Goal: Task Accomplishment & Management: Manage account settings

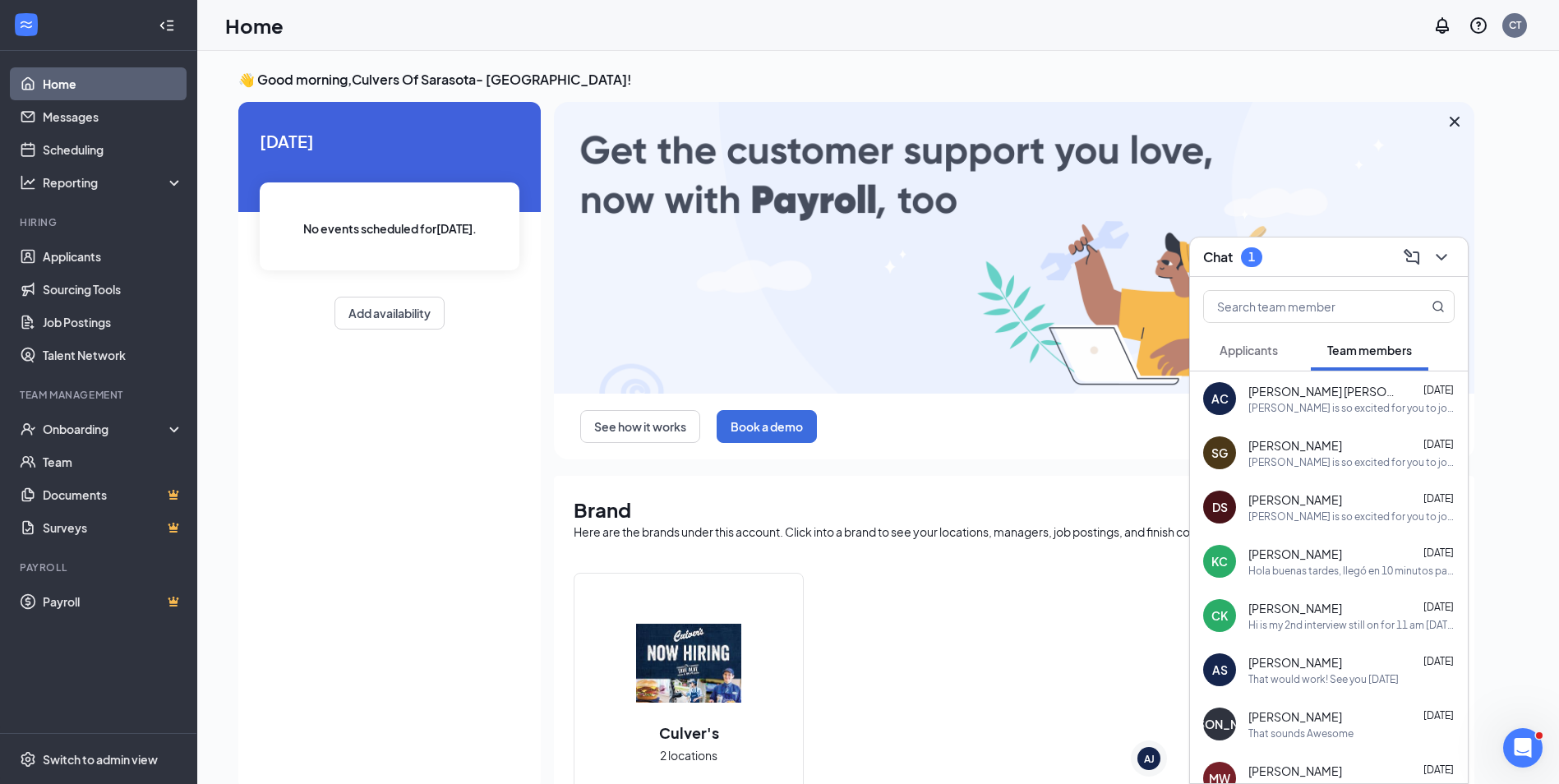
click at [1250, 355] on span "Applicants" at bounding box center [1249, 350] width 59 height 15
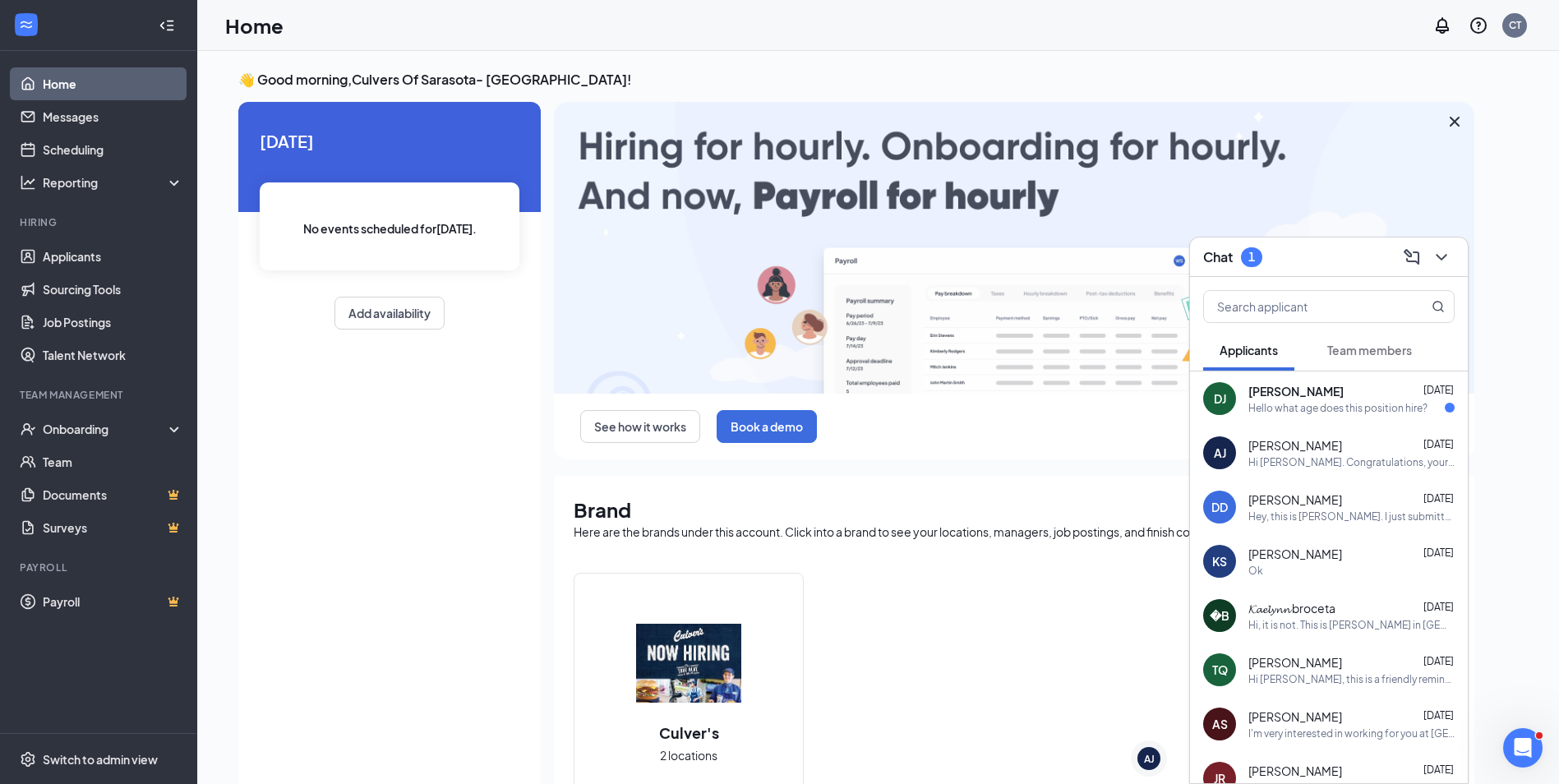
click at [1277, 251] on div "Chat 1" at bounding box center [1329, 257] width 251 height 25
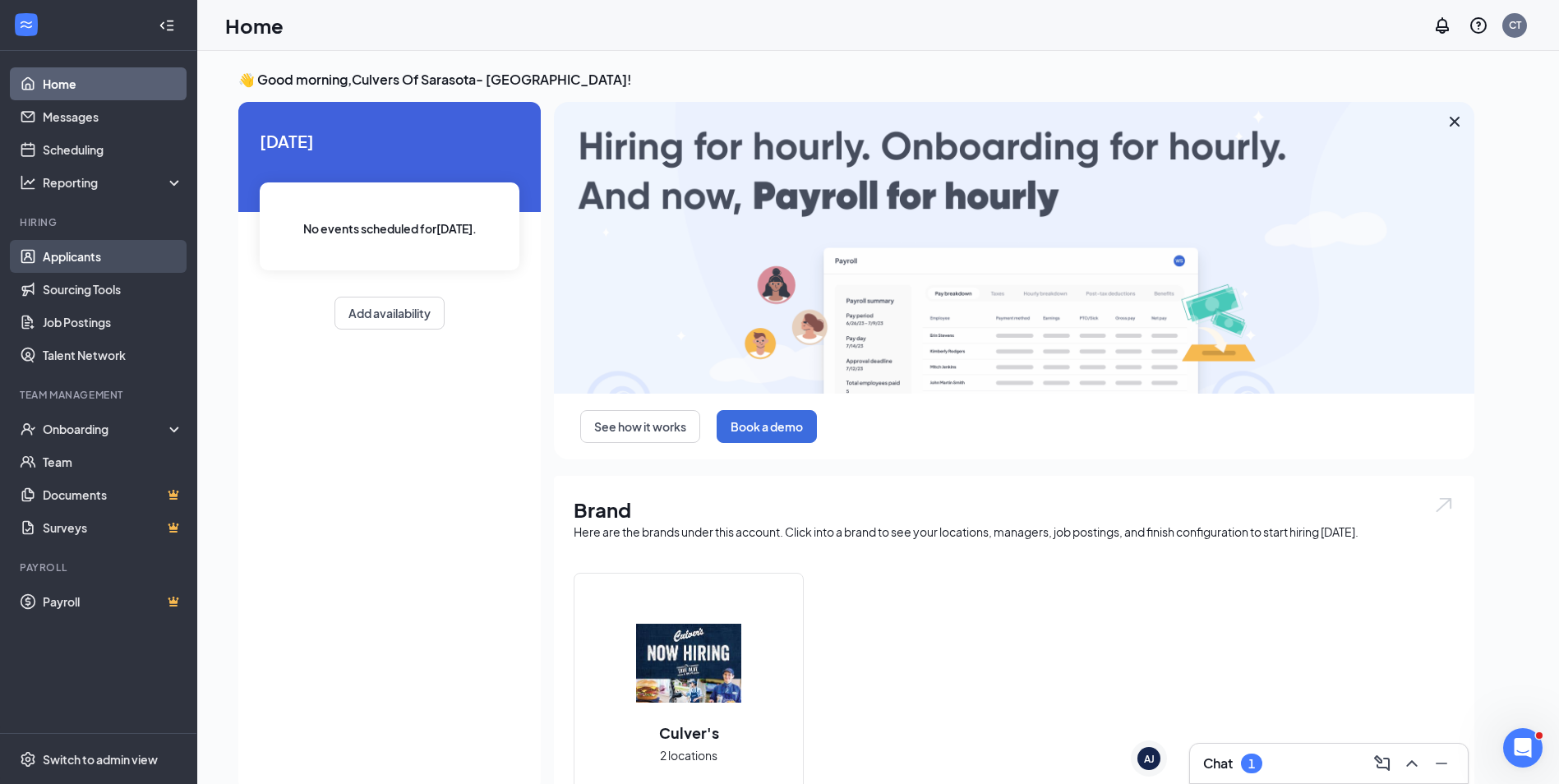
click at [79, 264] on link "Applicants" at bounding box center [112, 256] width 141 height 33
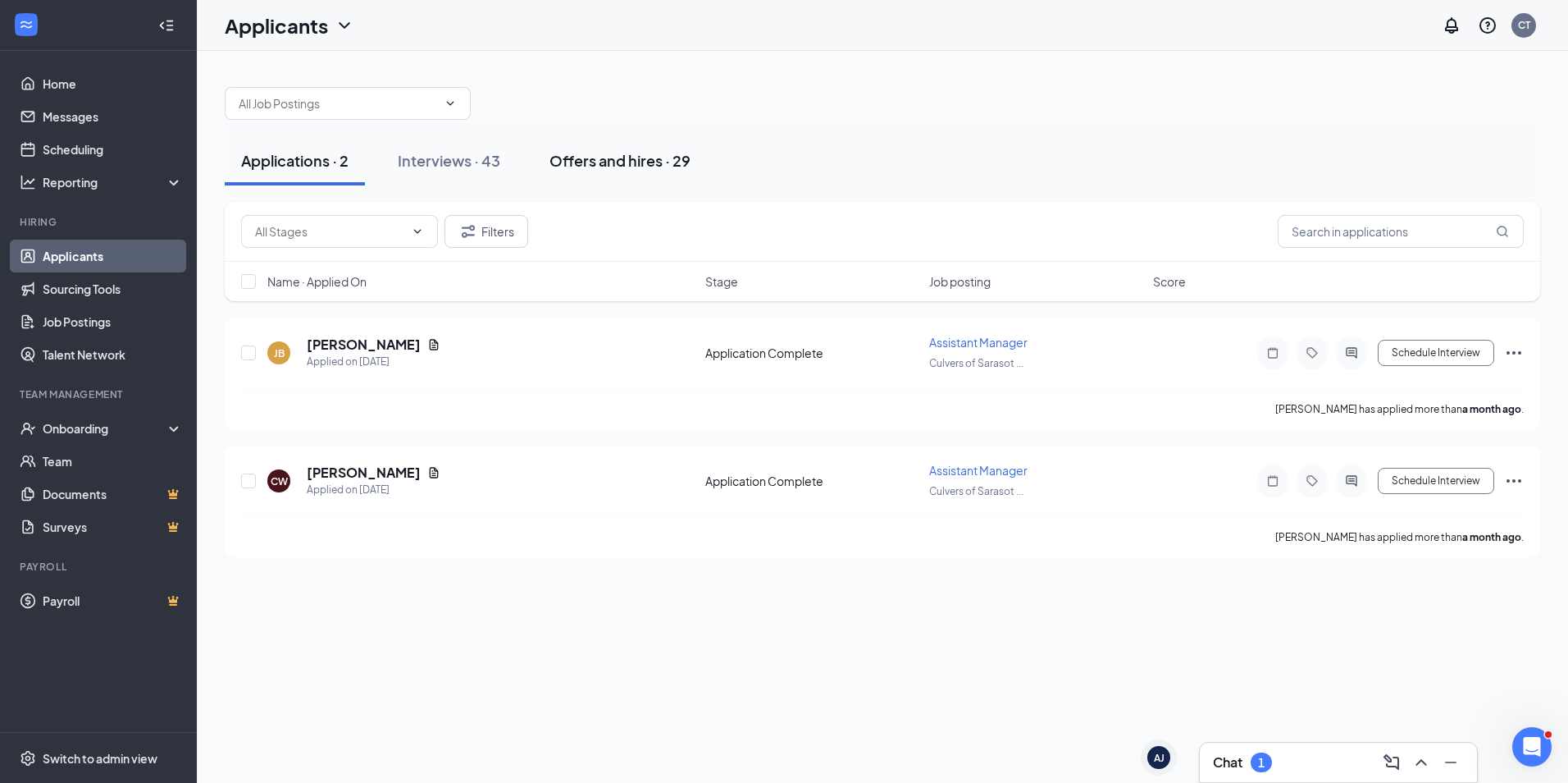
click at [574, 158] on div "Offers and hires · 29" at bounding box center [620, 160] width 141 height 21
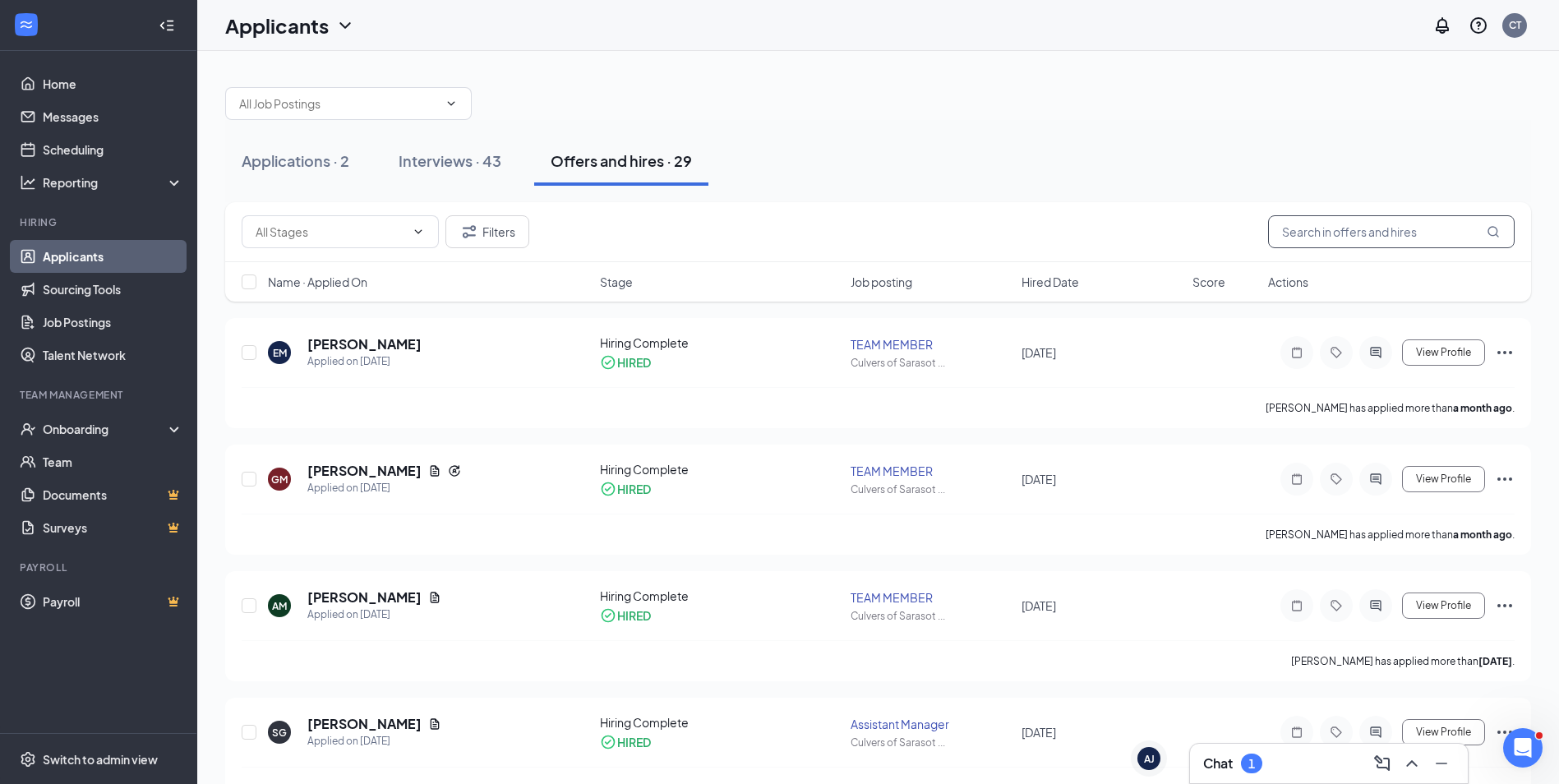
click at [1325, 221] on input "text" at bounding box center [1390, 231] width 246 height 33
click at [1515, 482] on div "GM [PERSON_NAME] Applied on [DATE] Hiring Complete HIRED TEAM MEMBER Culvers of…" at bounding box center [878, 499] width 1305 height 110
click at [1507, 482] on icon "Ellipses" at bounding box center [1504, 478] width 20 height 20
click at [128, 428] on div "Onboarding" at bounding box center [106, 428] width 126 height 16
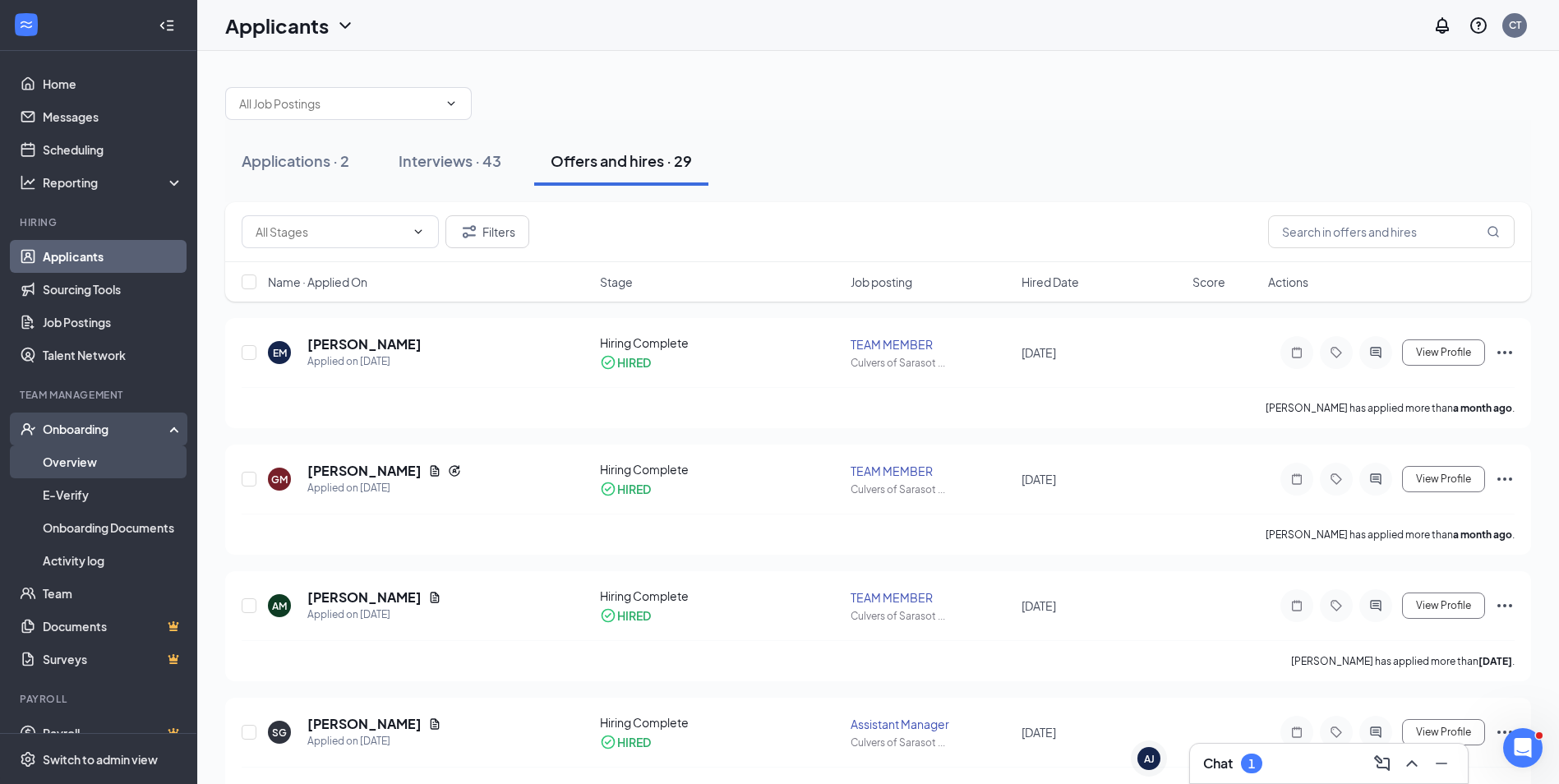
click at [92, 476] on link "Overview" at bounding box center [112, 461] width 141 height 33
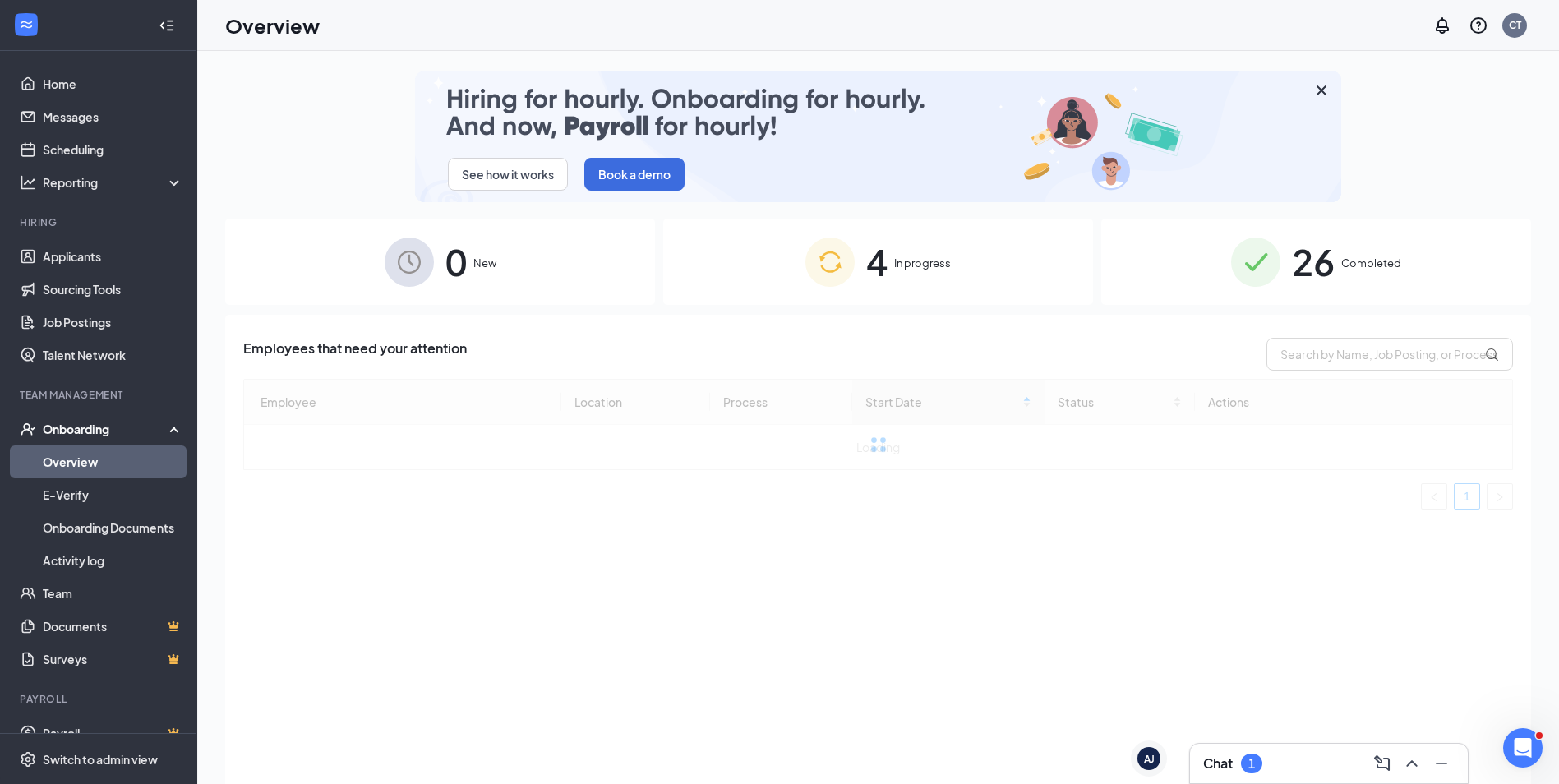
click at [1249, 314] on div "See how it works Book a demo 0 New 4 In progress 26 Completed Employees that ne…" at bounding box center [878, 454] width 1305 height 767
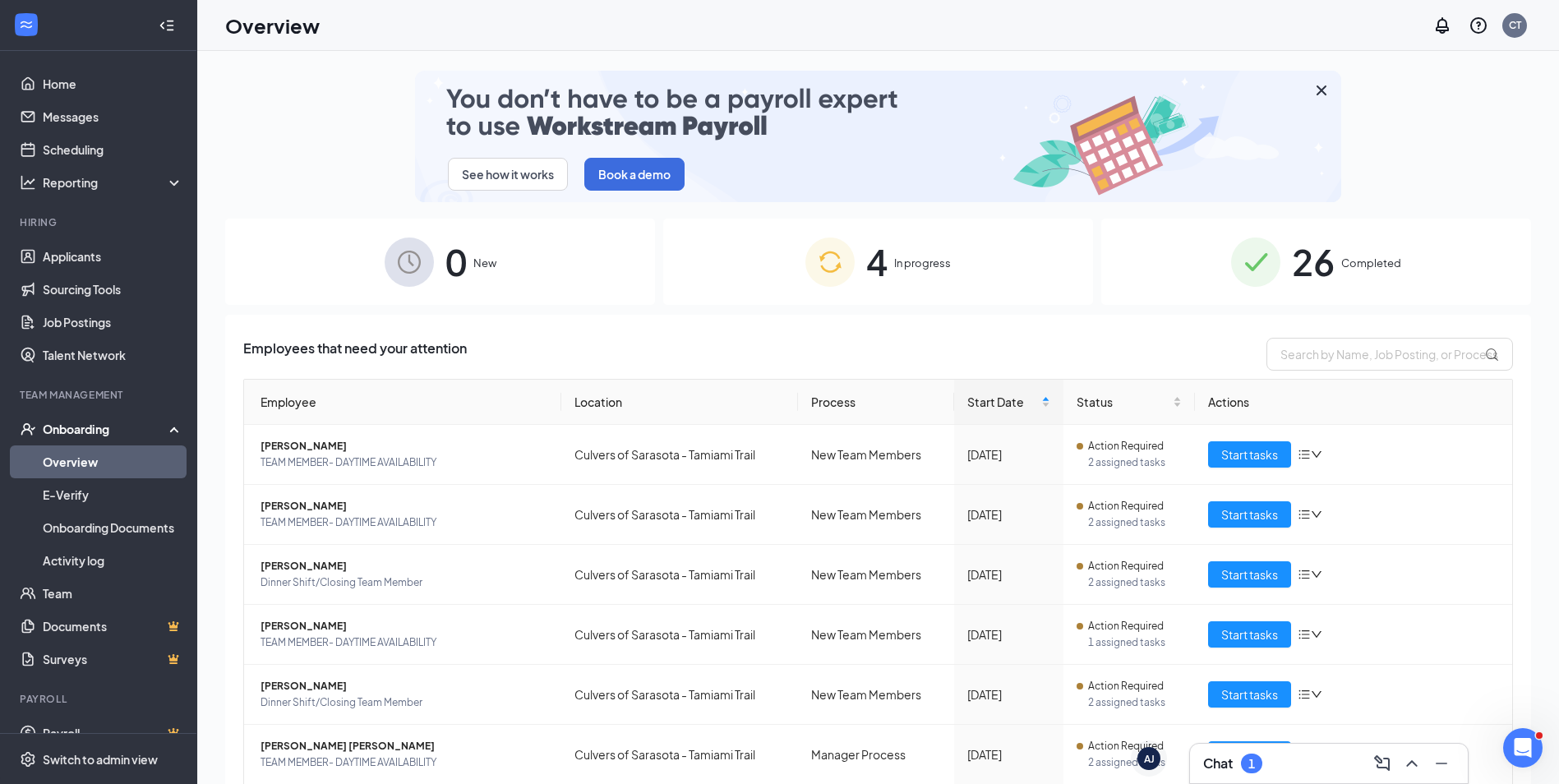
click at [1233, 283] on img at bounding box center [1255, 262] width 49 height 49
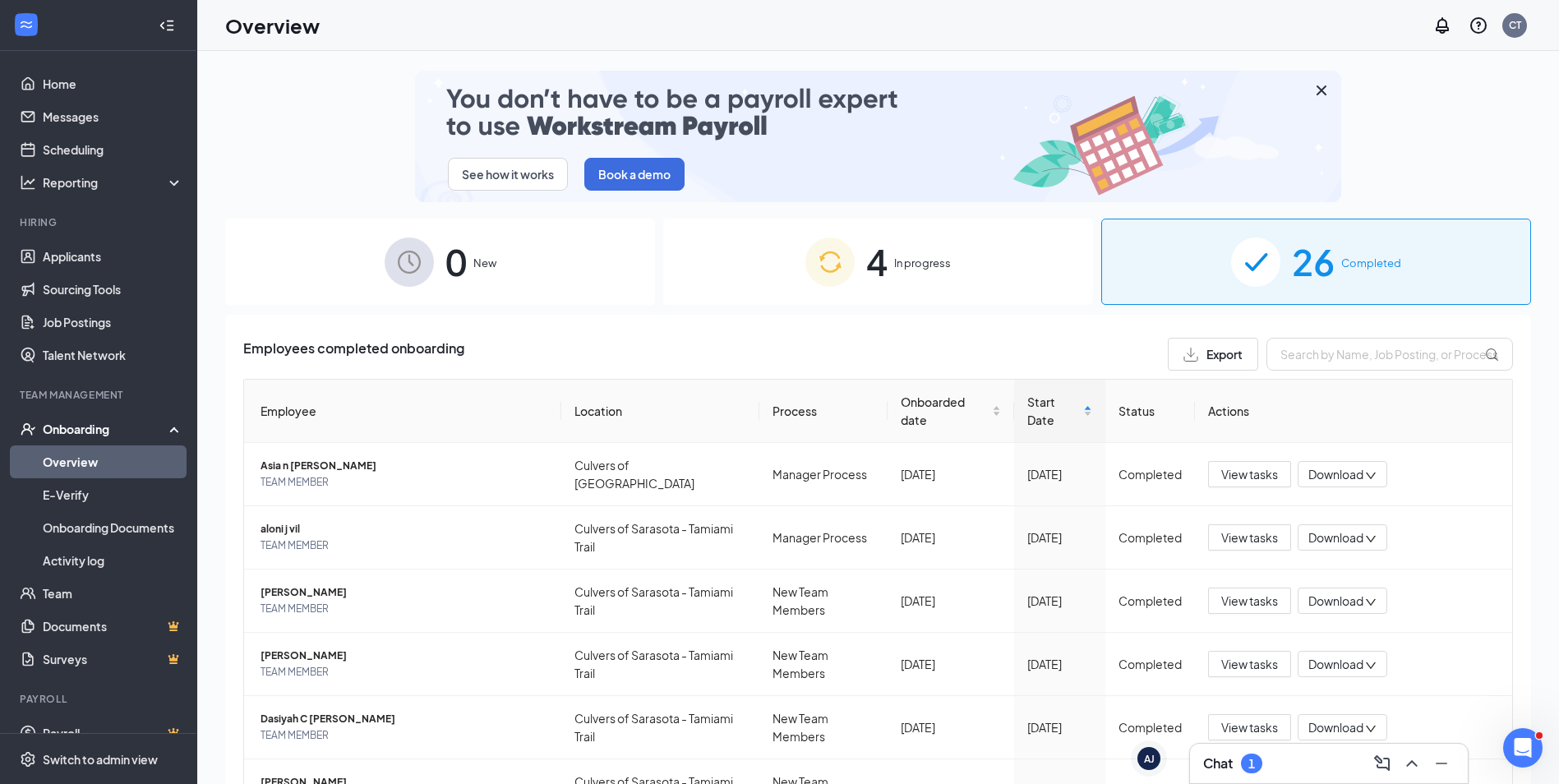
click at [841, 224] on div "4 In progress" at bounding box center [878, 261] width 429 height 86
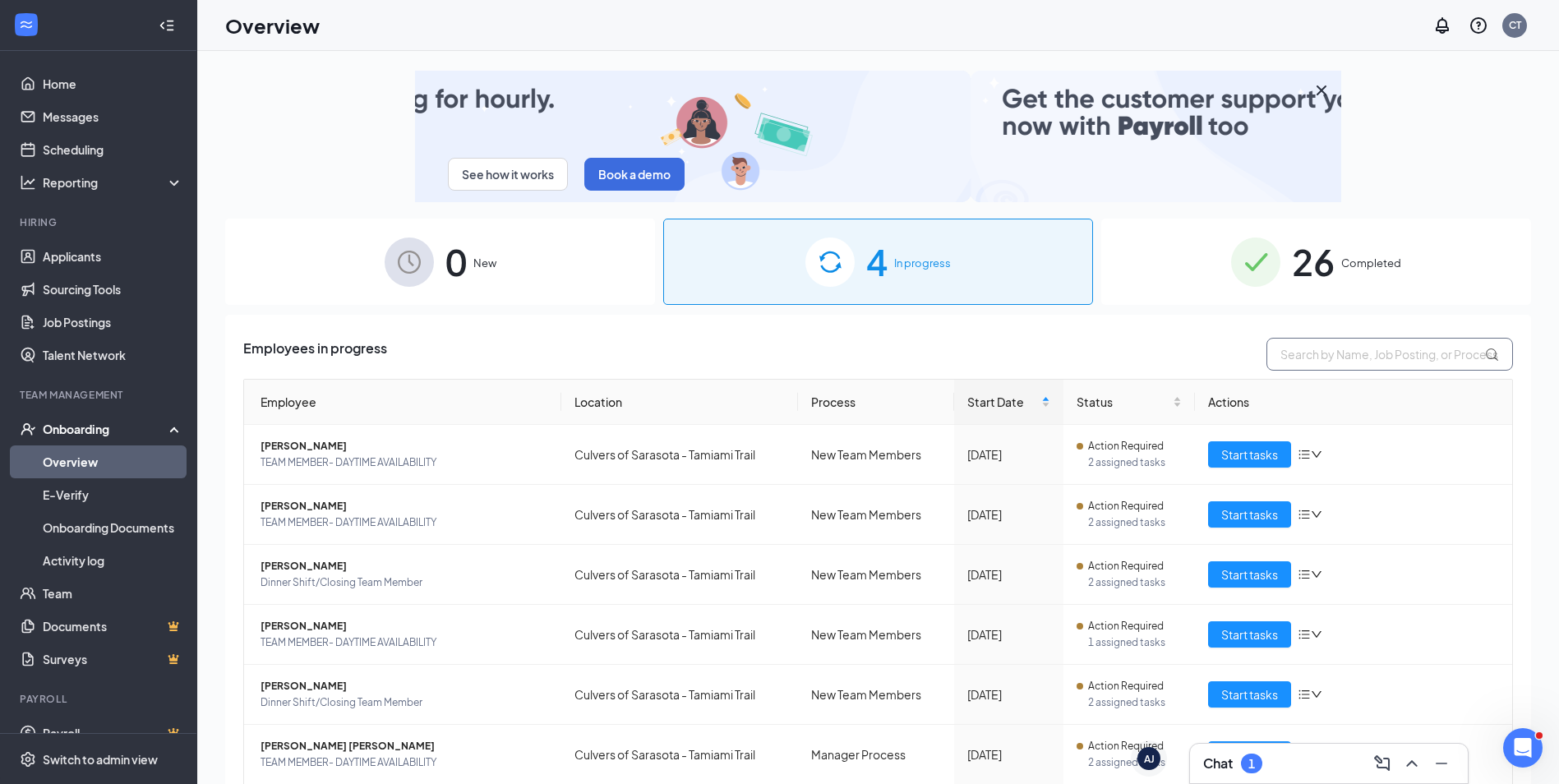
click at [1333, 361] on input "text" at bounding box center [1389, 354] width 246 height 33
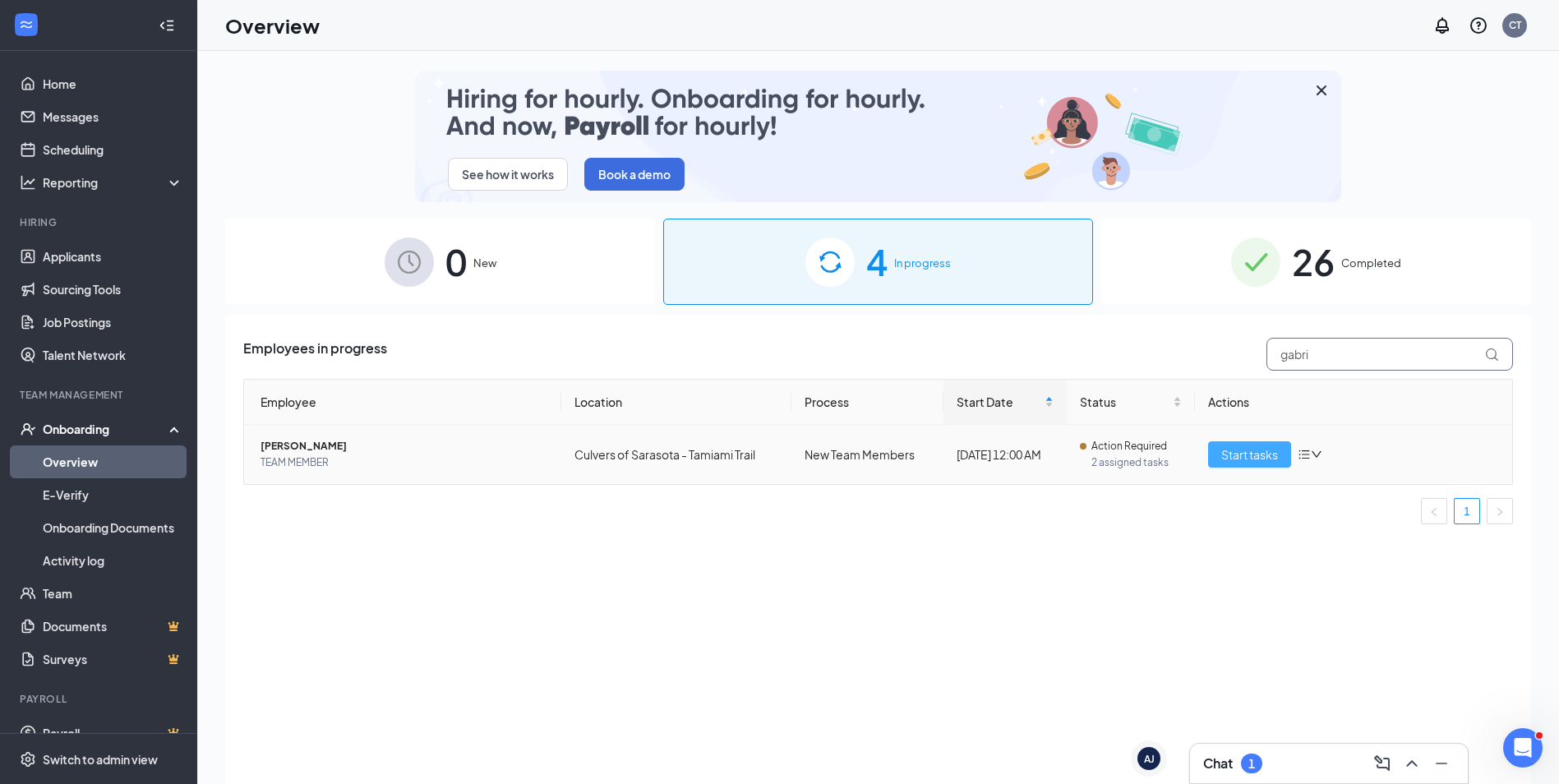
type input "gabri"
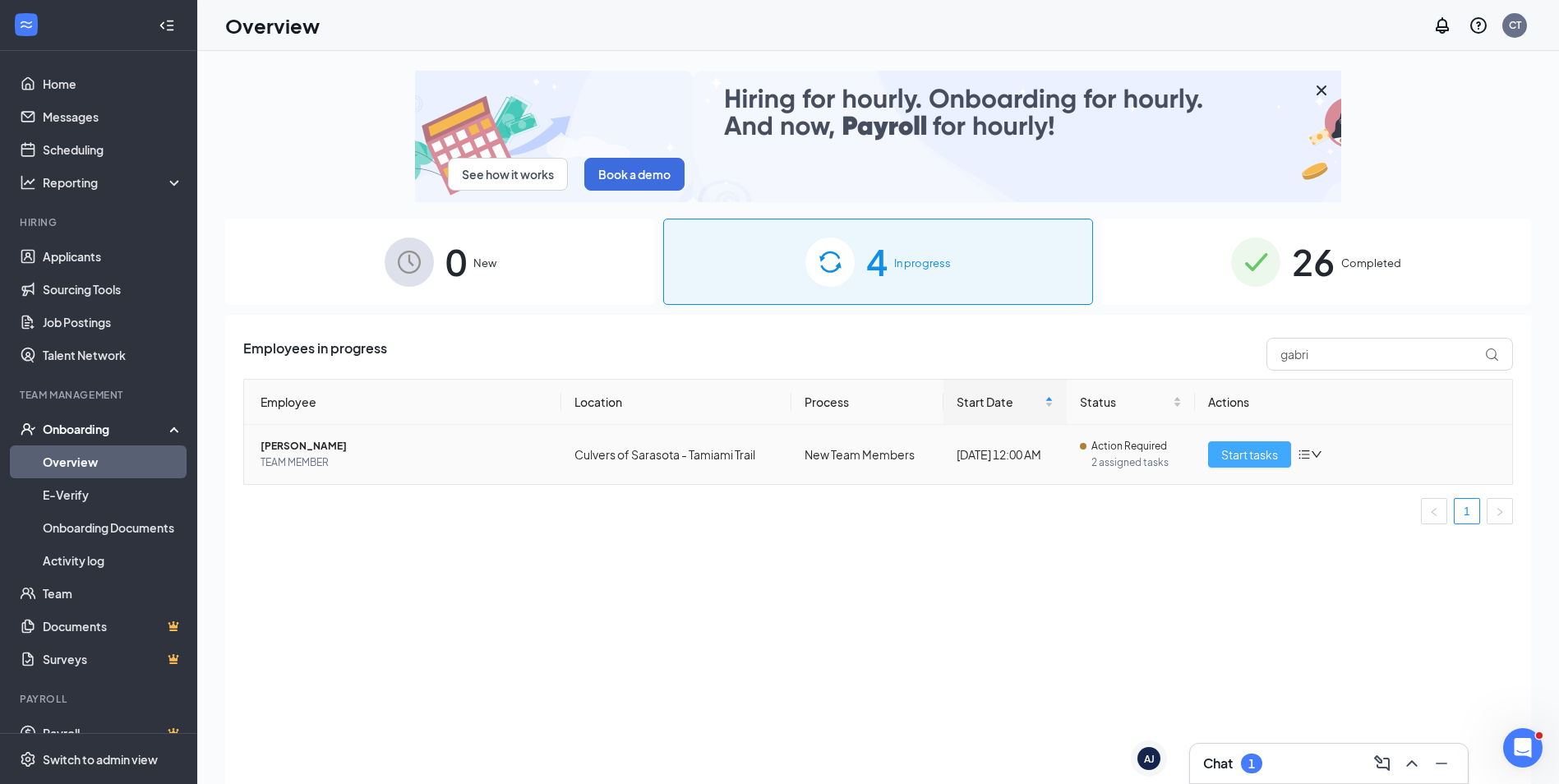
click at [1277, 457] on span "Start tasks" at bounding box center [1249, 454] width 57 height 18
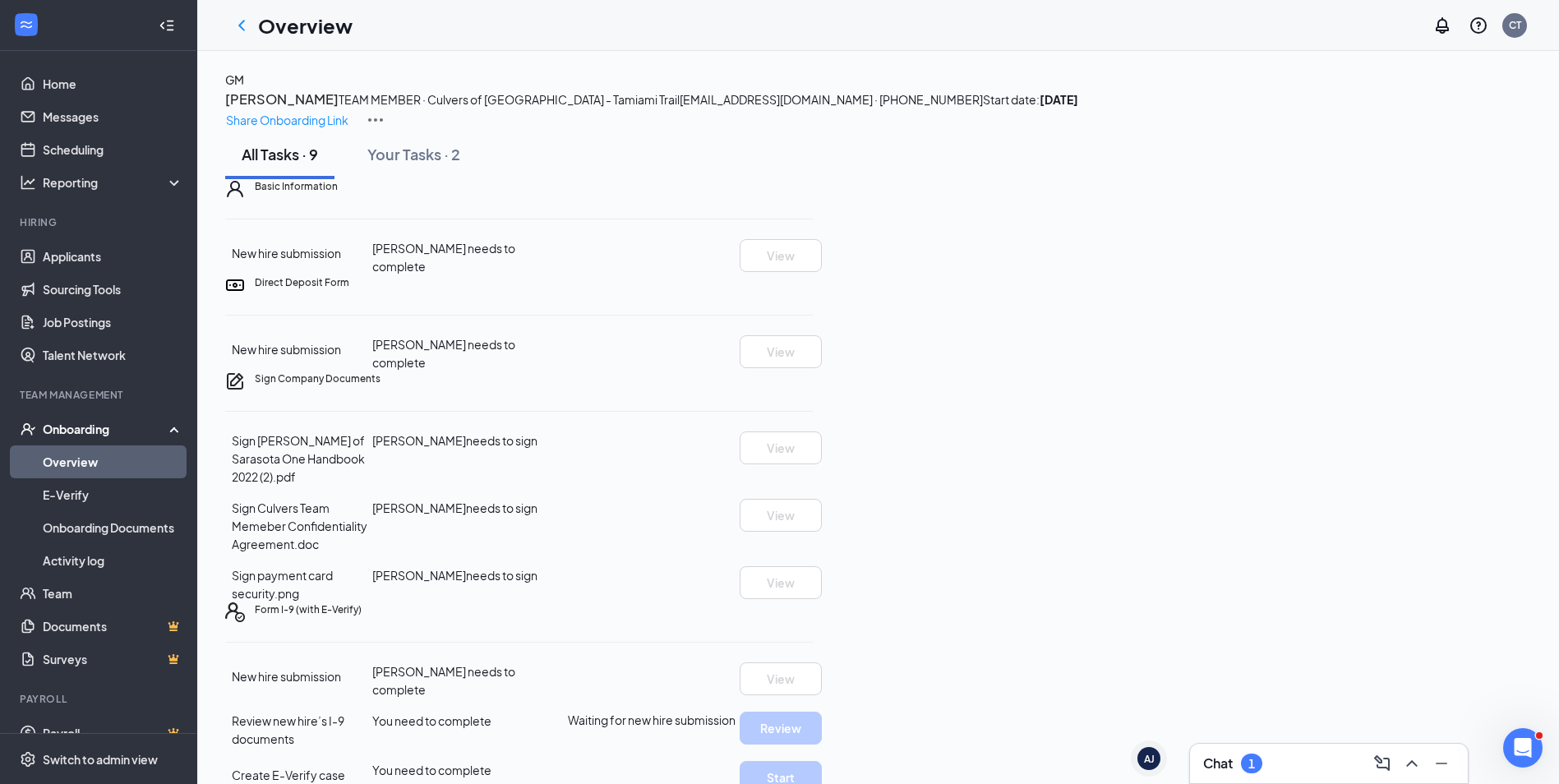
click at [453, 236] on div "GM [PERSON_NAME] TEAM MEMBER · Culvers of Sarasota - Tamiami Trail [EMAIL_ADDRE…" at bounding box center [878, 480] width 1305 height 819
click at [436, 179] on button "Your Tasks · 2" at bounding box center [413, 155] width 126 height 49
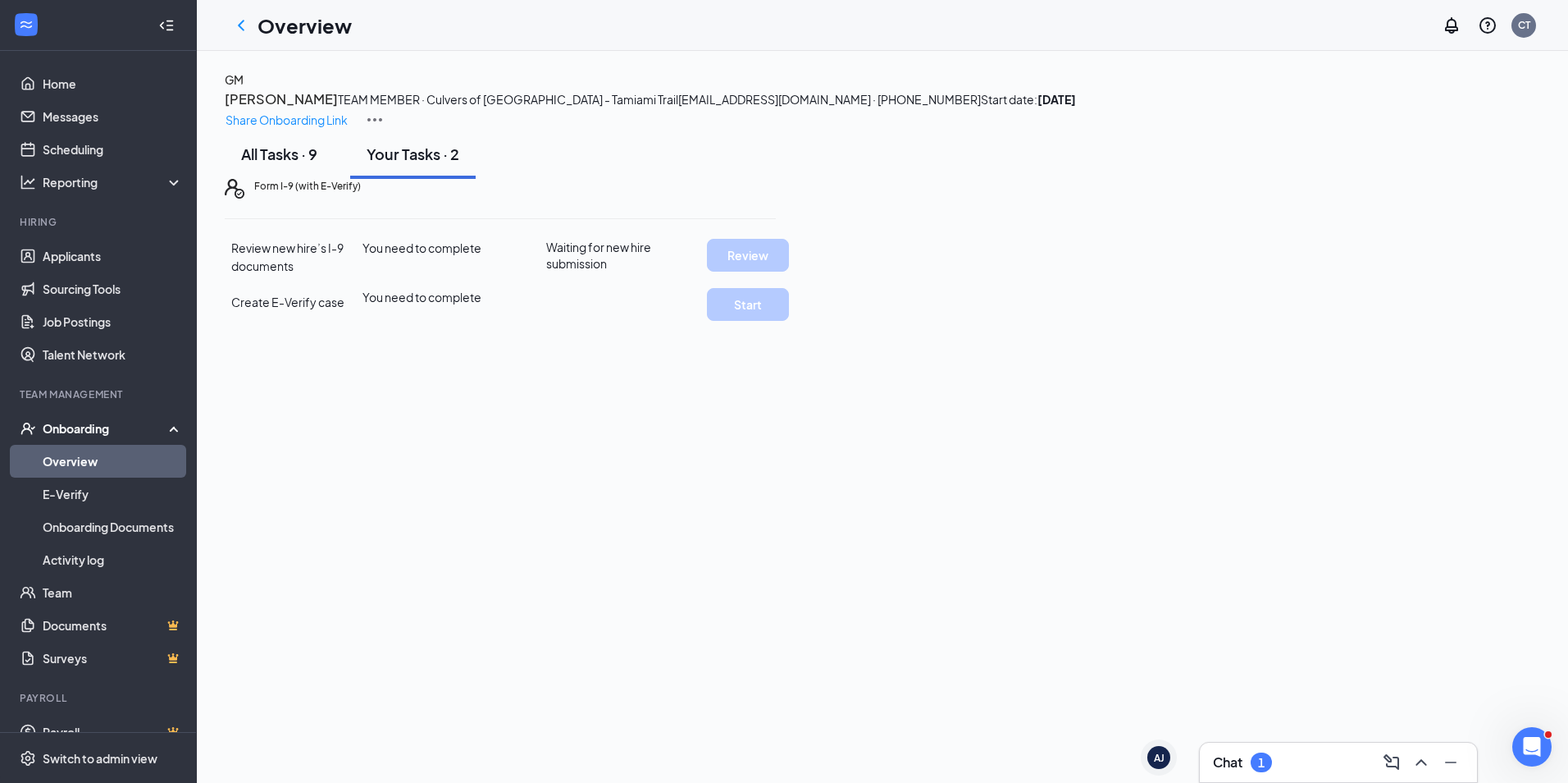
click at [299, 179] on button "All Tasks · 9" at bounding box center [280, 155] width 109 height 49
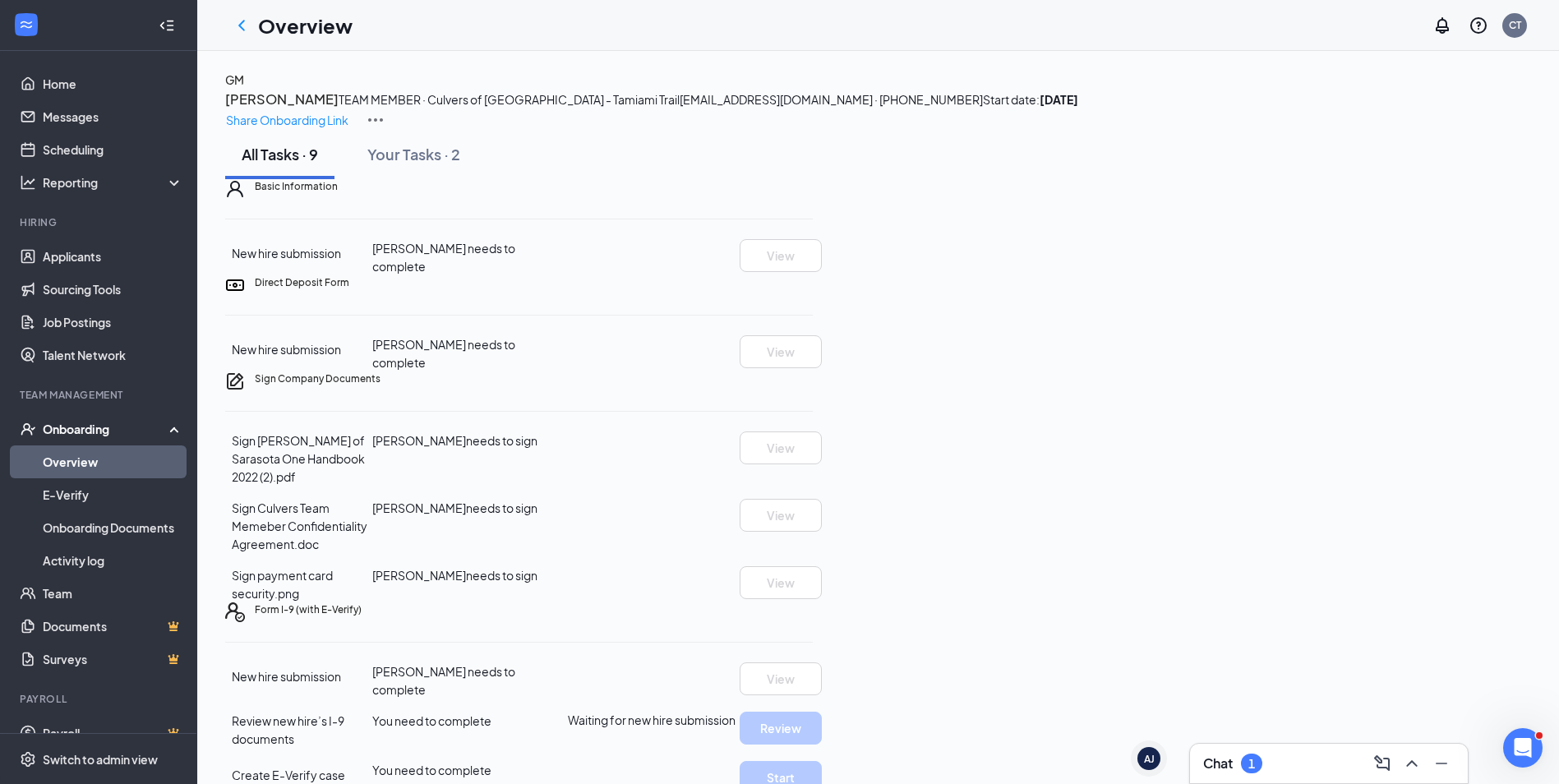
click at [339, 110] on h3 "[PERSON_NAME]" at bounding box center [282, 99] width 113 height 22
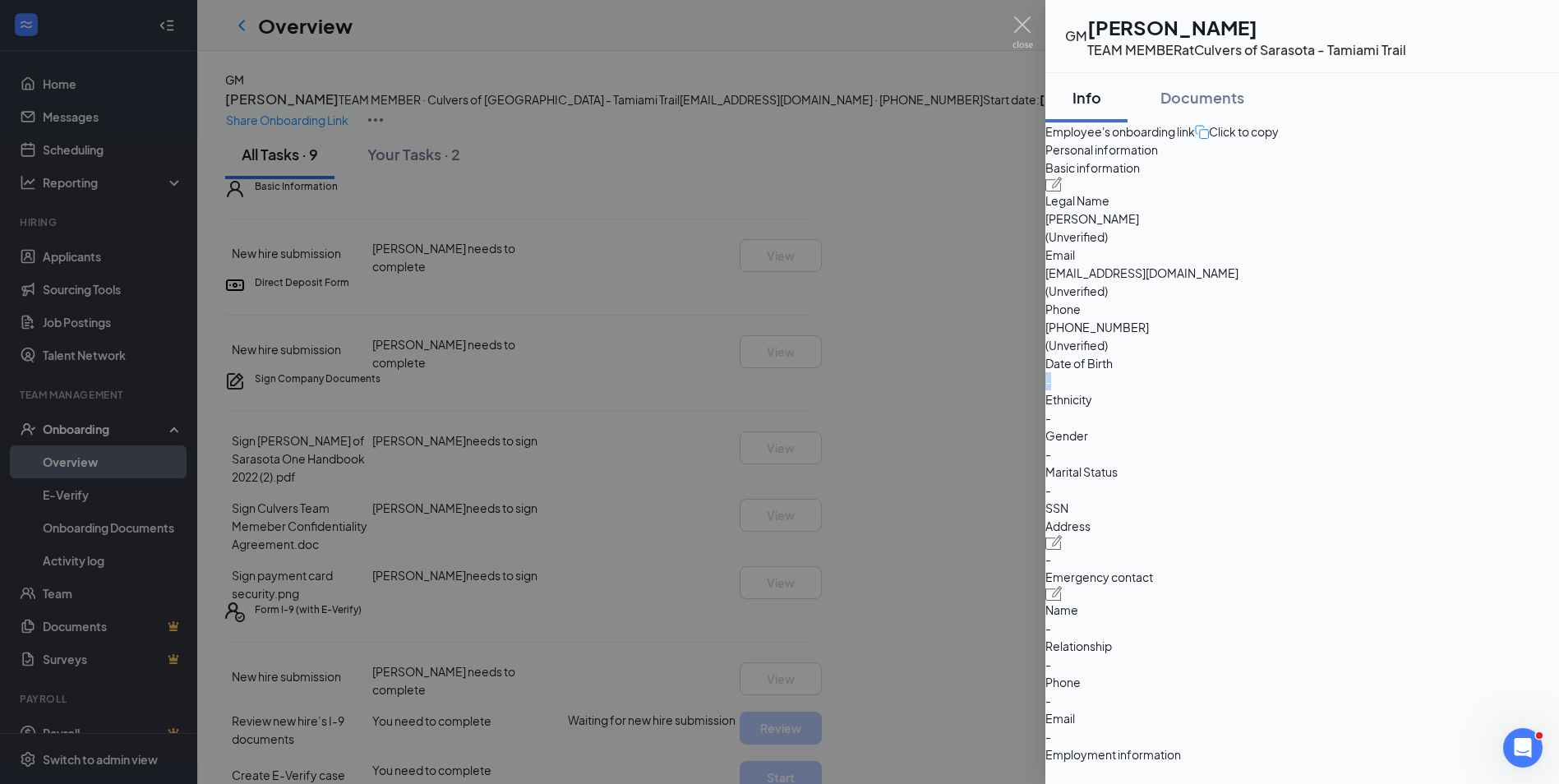
drag, startPoint x: 1281, startPoint y: 408, endPoint x: 1256, endPoint y: 408, distance: 25.0
click at [1256, 391] on div "Date of Birth -" at bounding box center [1301, 372] width 513 height 36
drag, startPoint x: 1256, startPoint y: 408, endPoint x: 1296, endPoint y: 413, distance: 40.3
click at [1296, 391] on span "-" at bounding box center [1301, 380] width 513 height 18
click at [1210, 107] on button "Documents" at bounding box center [1202, 97] width 117 height 49
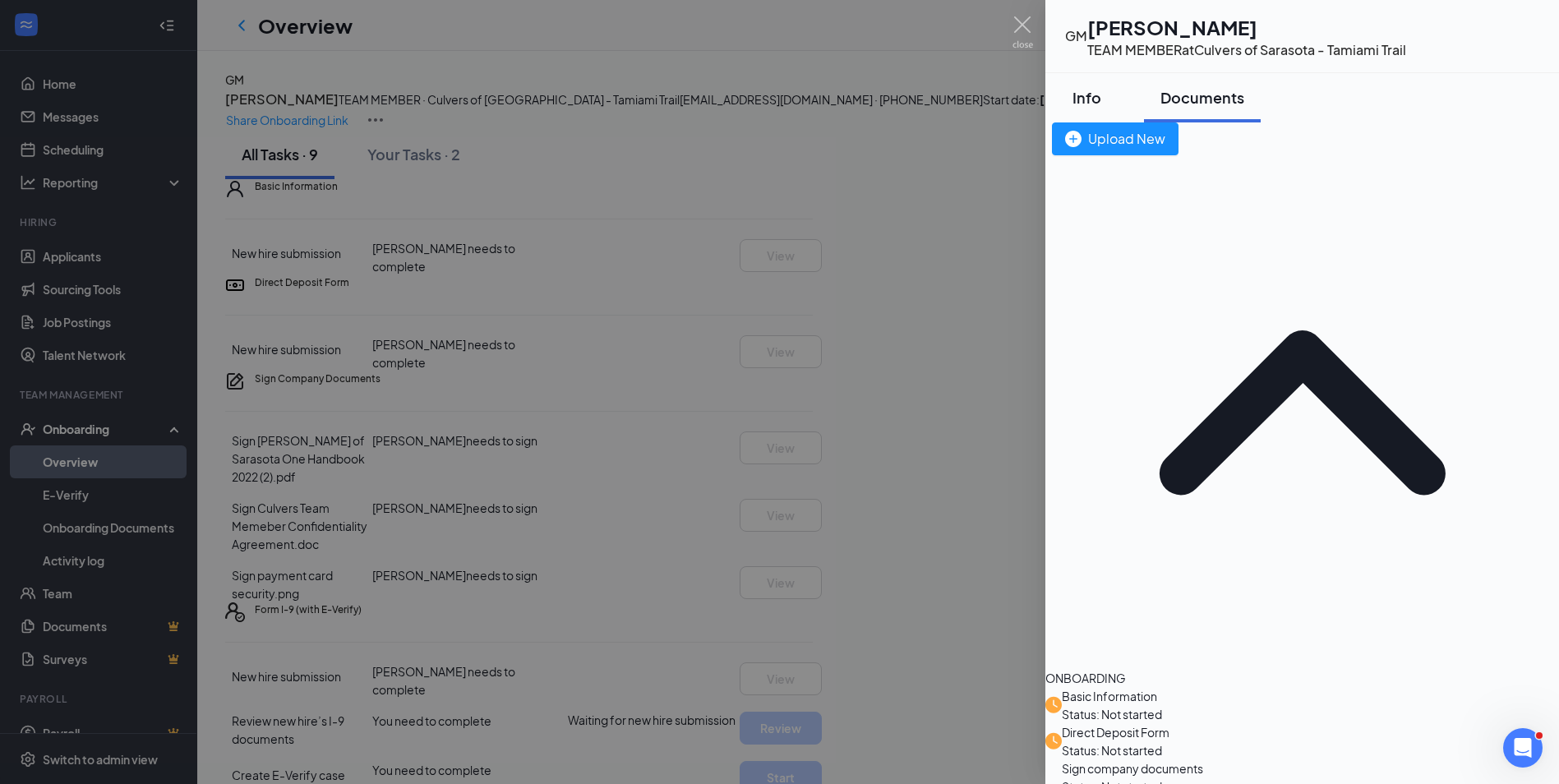
click at [1118, 82] on button "Info" at bounding box center [1085, 97] width 82 height 49
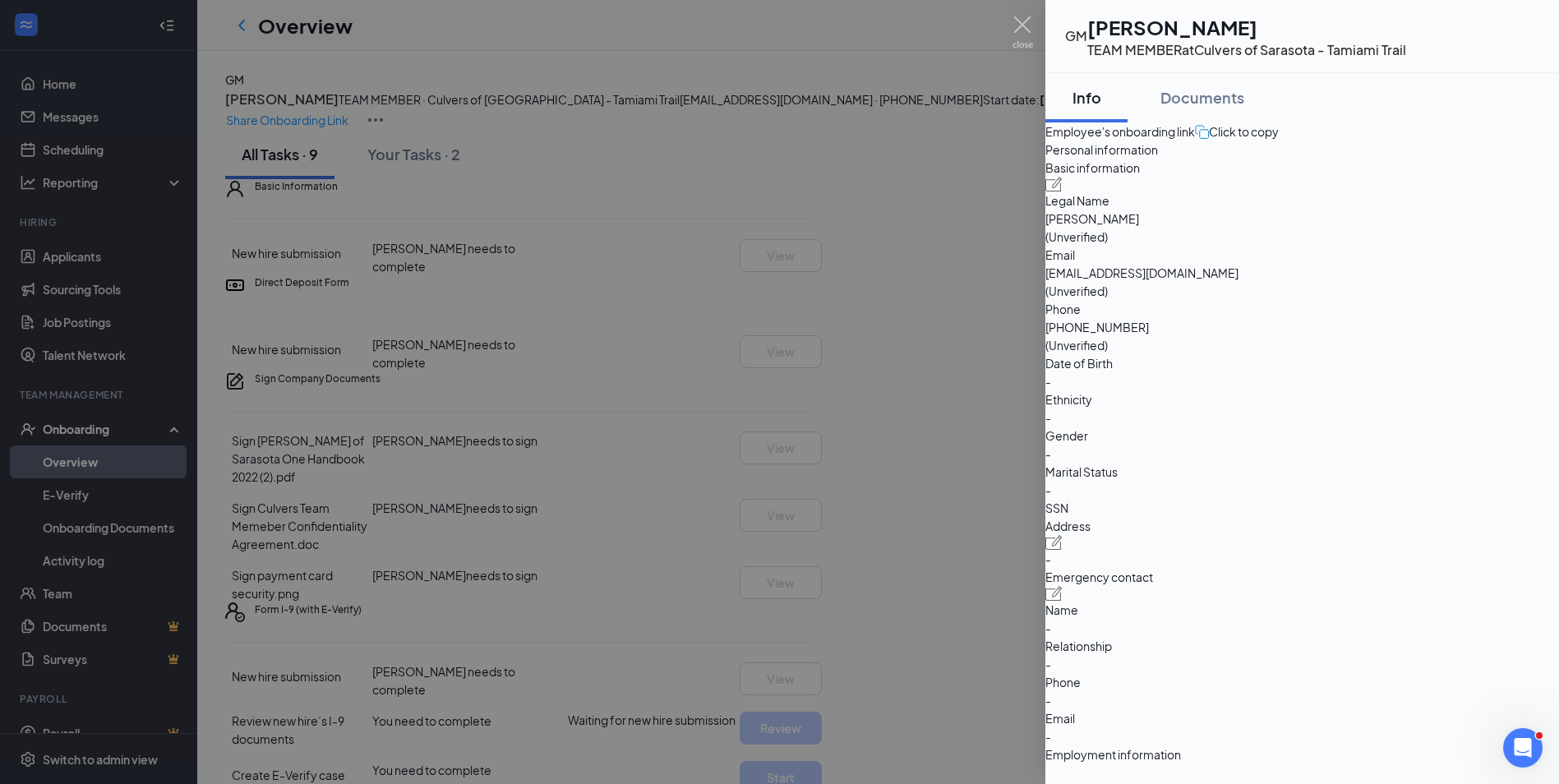
click at [1128, 109] on button "Info" at bounding box center [1085, 97] width 82 height 49
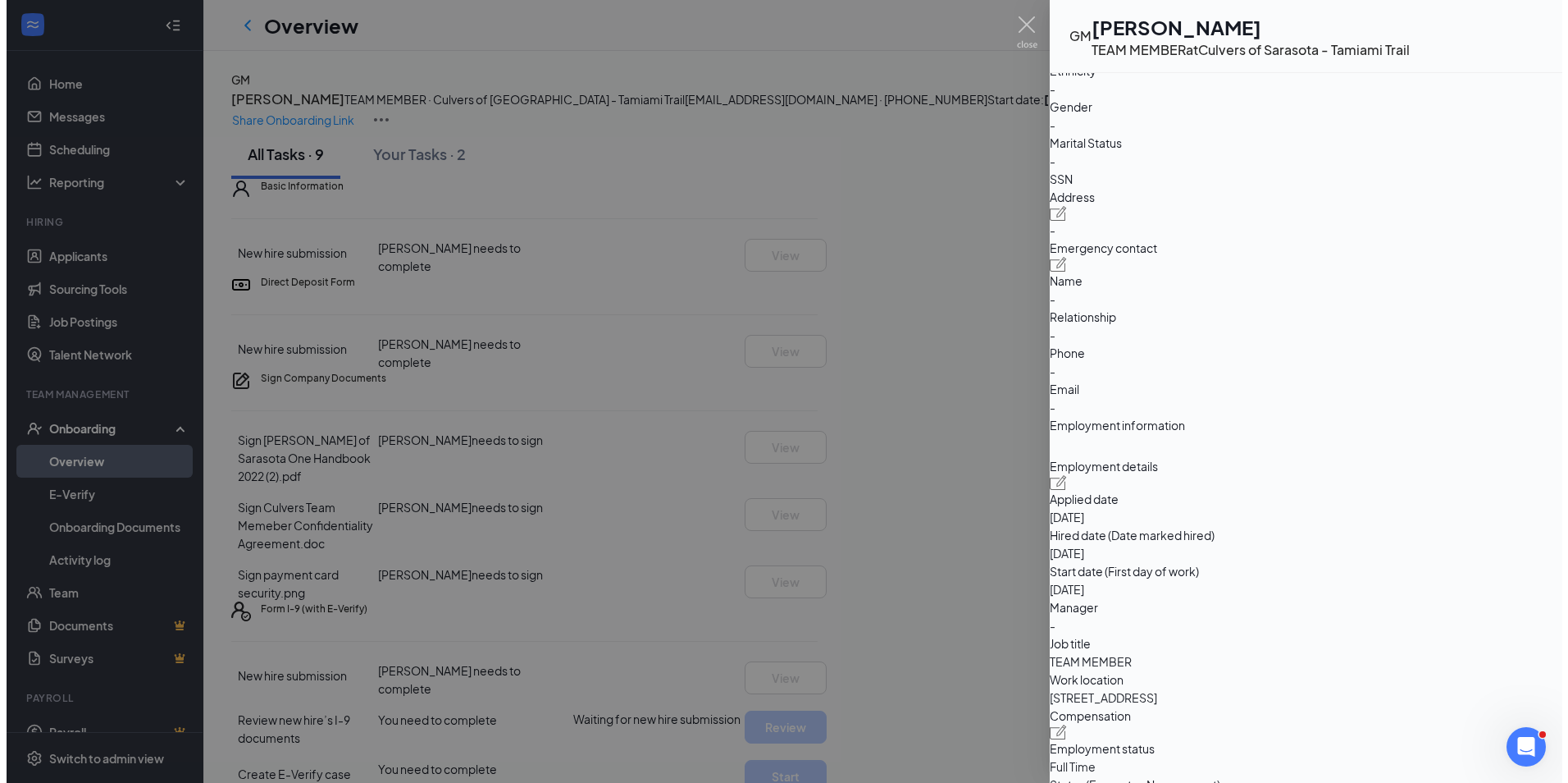
scroll to position [739, 0]
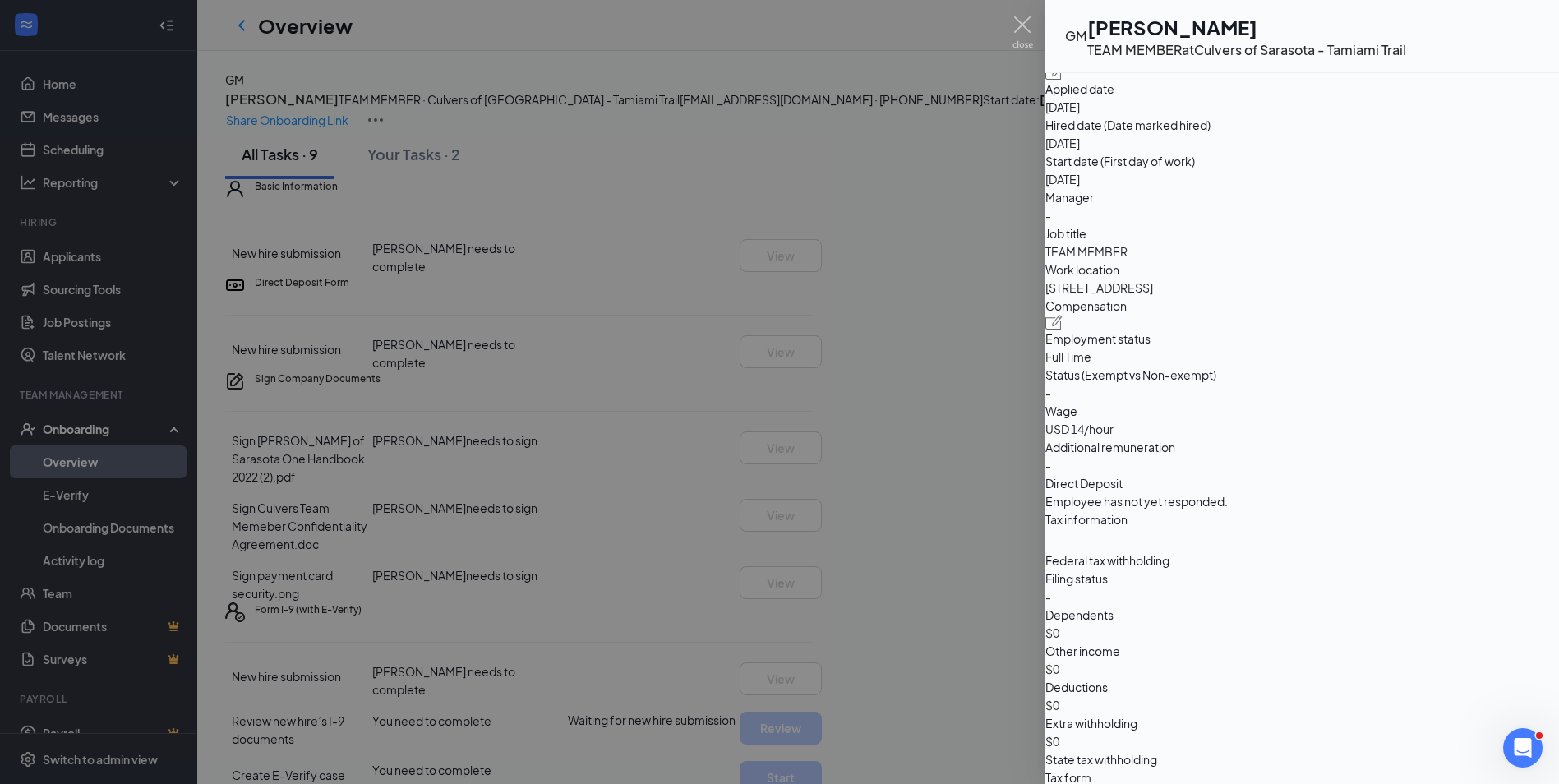
click at [981, 412] on div at bounding box center [780, 392] width 1559 height 784
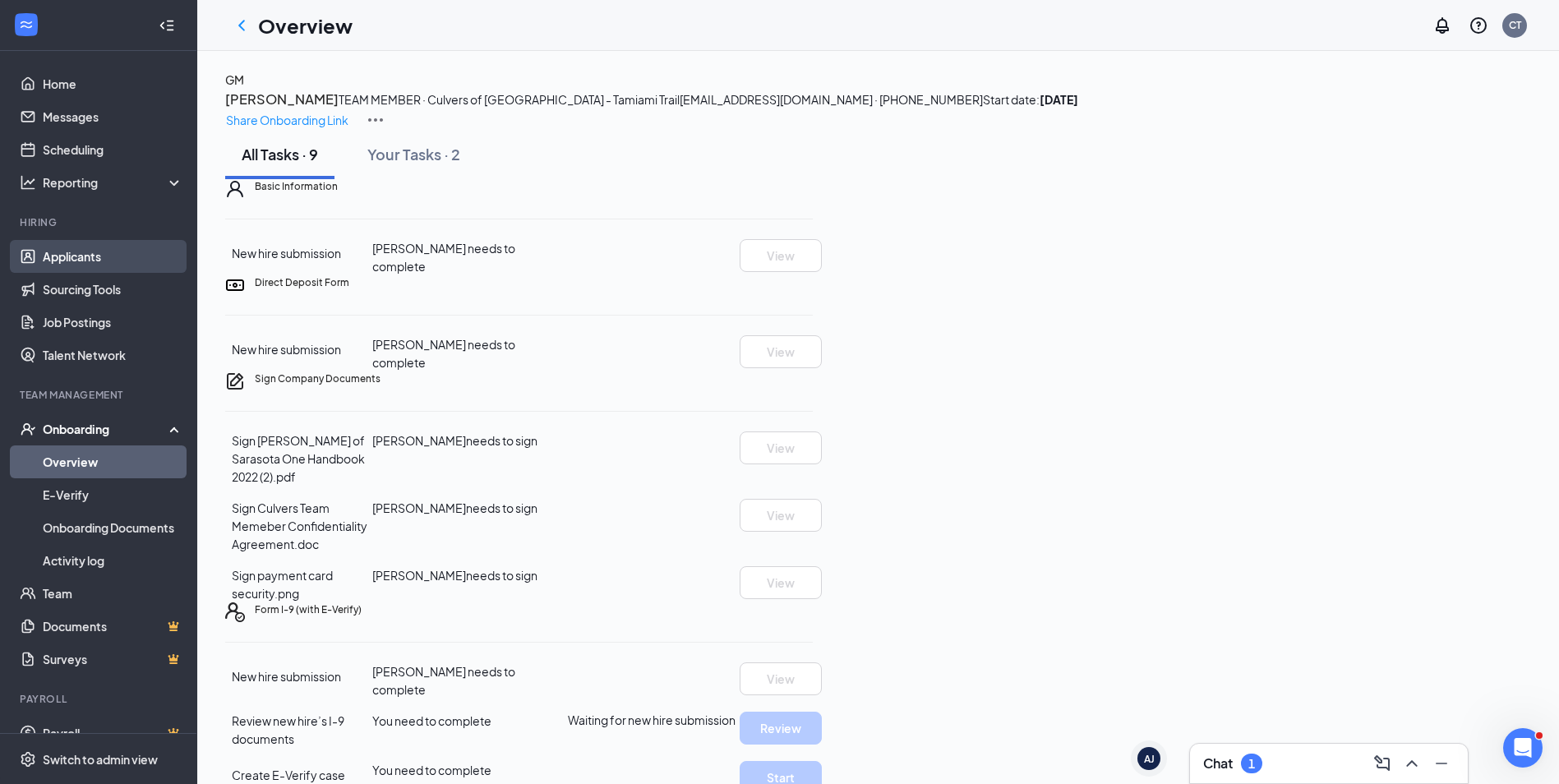
click at [79, 267] on link "Applicants" at bounding box center [112, 256] width 141 height 33
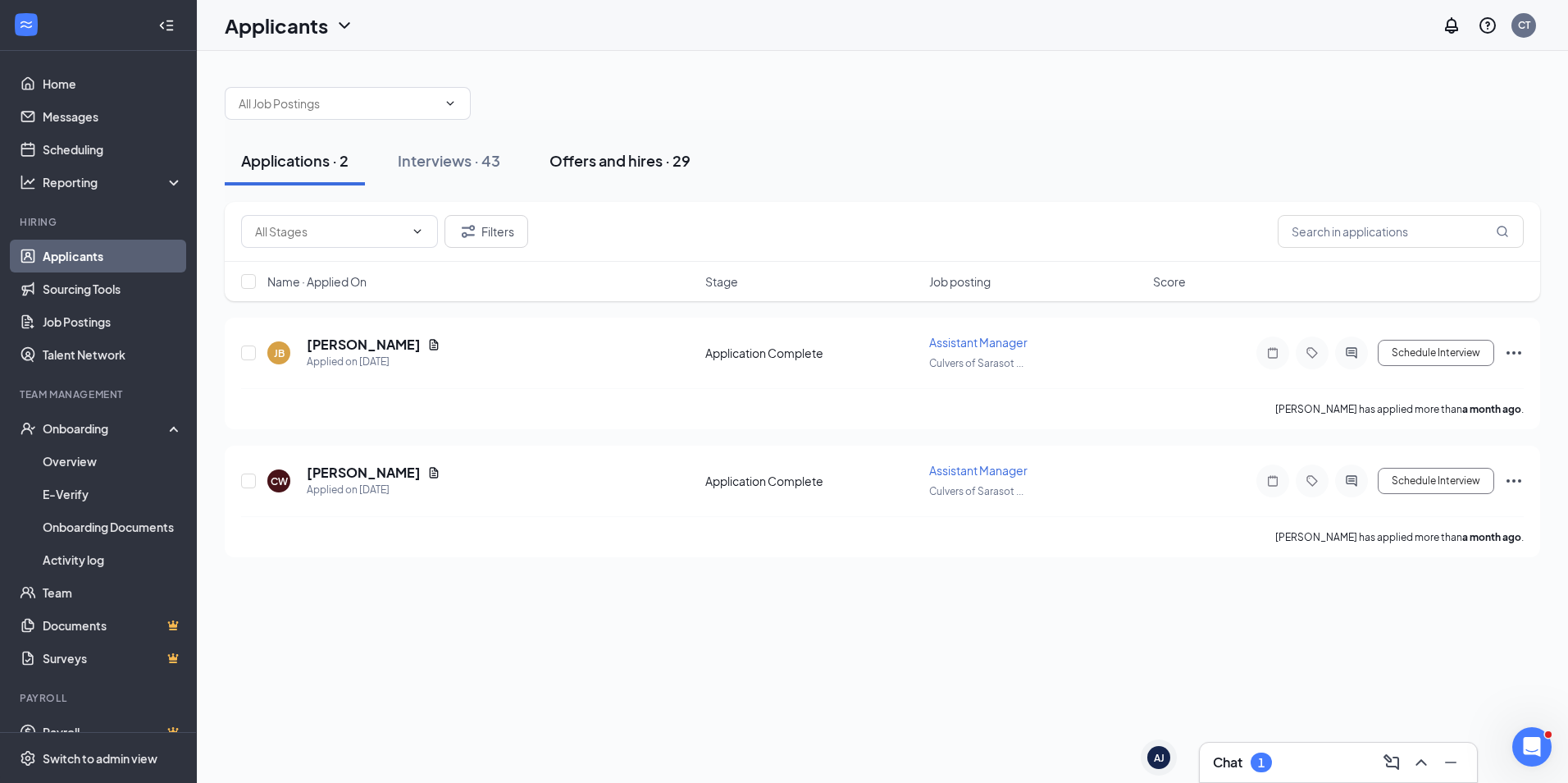
click at [568, 177] on button "Offers and hires · 29" at bounding box center [620, 161] width 174 height 49
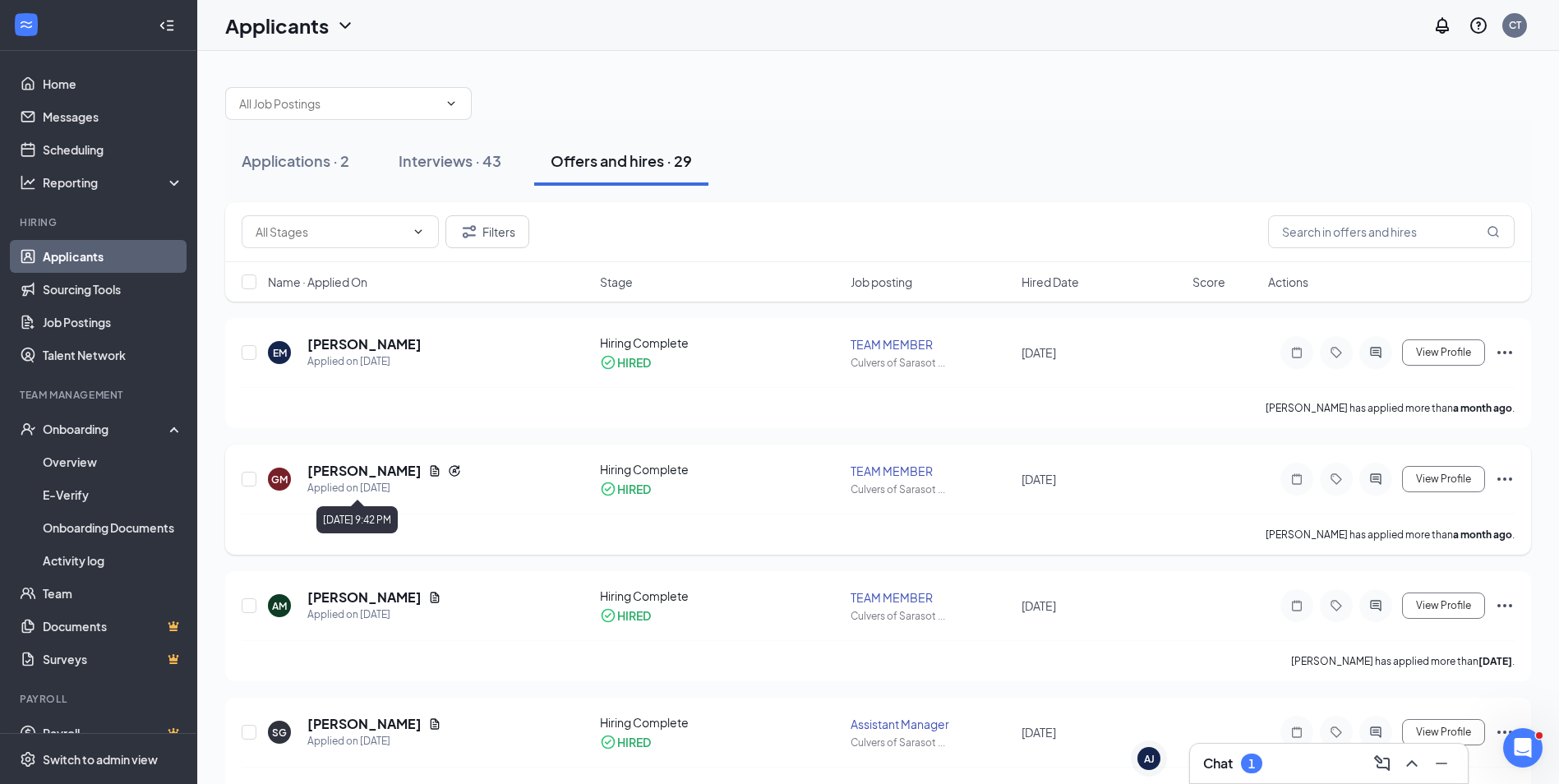
click at [401, 473] on div "[PERSON_NAME]" at bounding box center [384, 470] width 154 height 18
click at [430, 471] on icon "Document" at bounding box center [435, 470] width 9 height 10
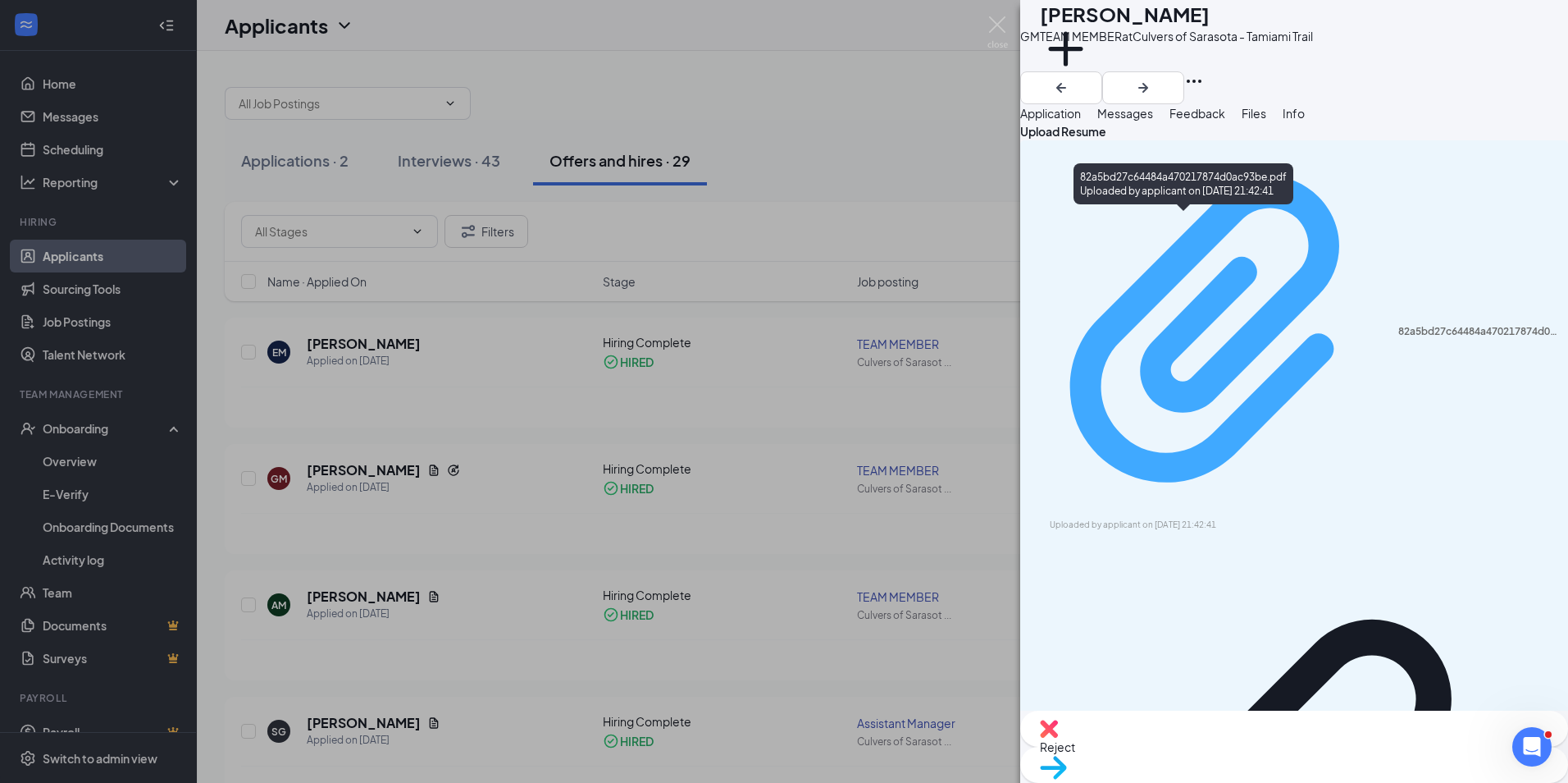
click at [1398, 325] on div "82a5bd27c64484a470217874d0ac93be.pdf" at bounding box center [1478, 332] width 160 height 13
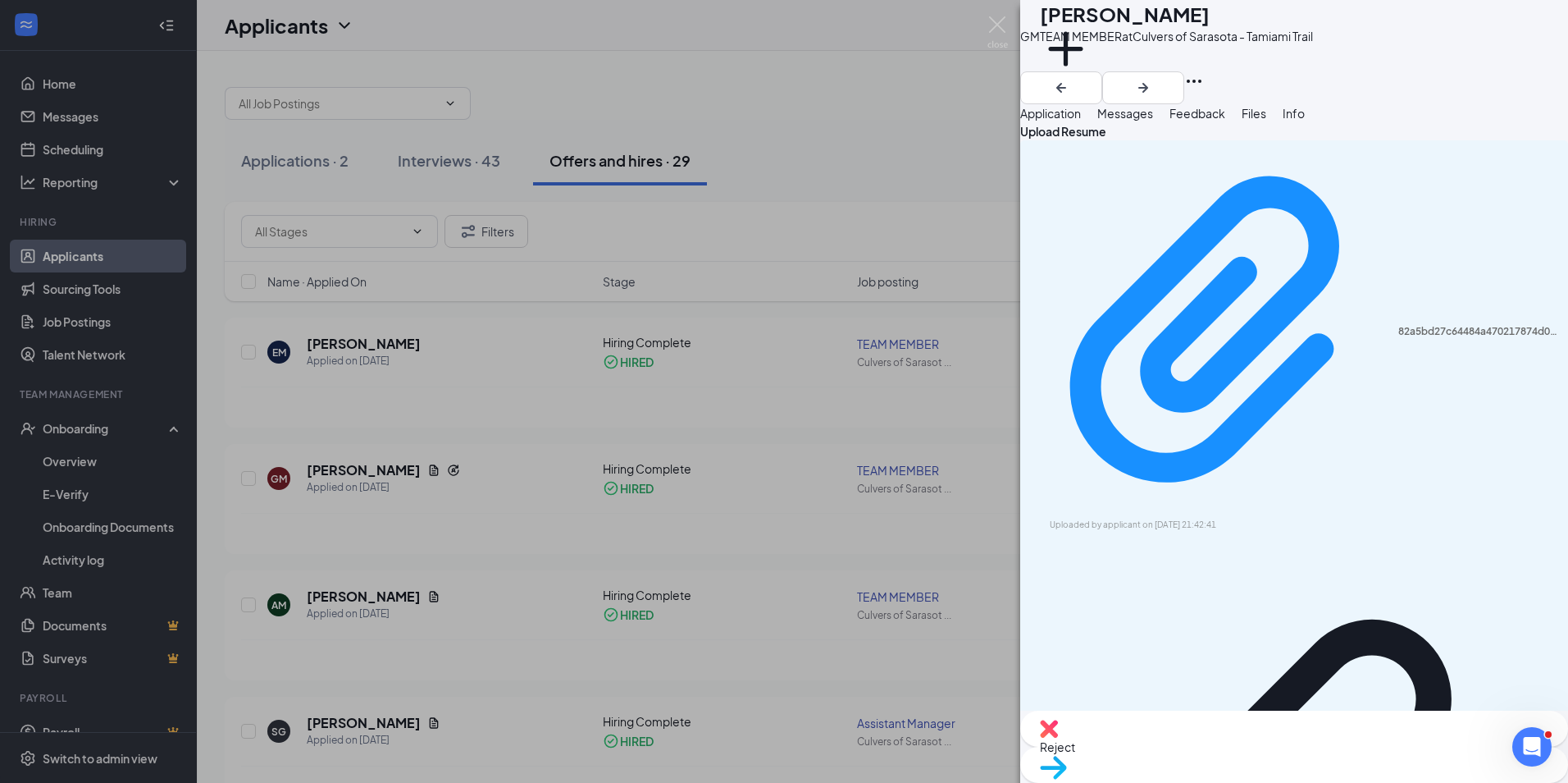
click at [1225, 121] on span "Feedback" at bounding box center [1197, 113] width 56 height 15
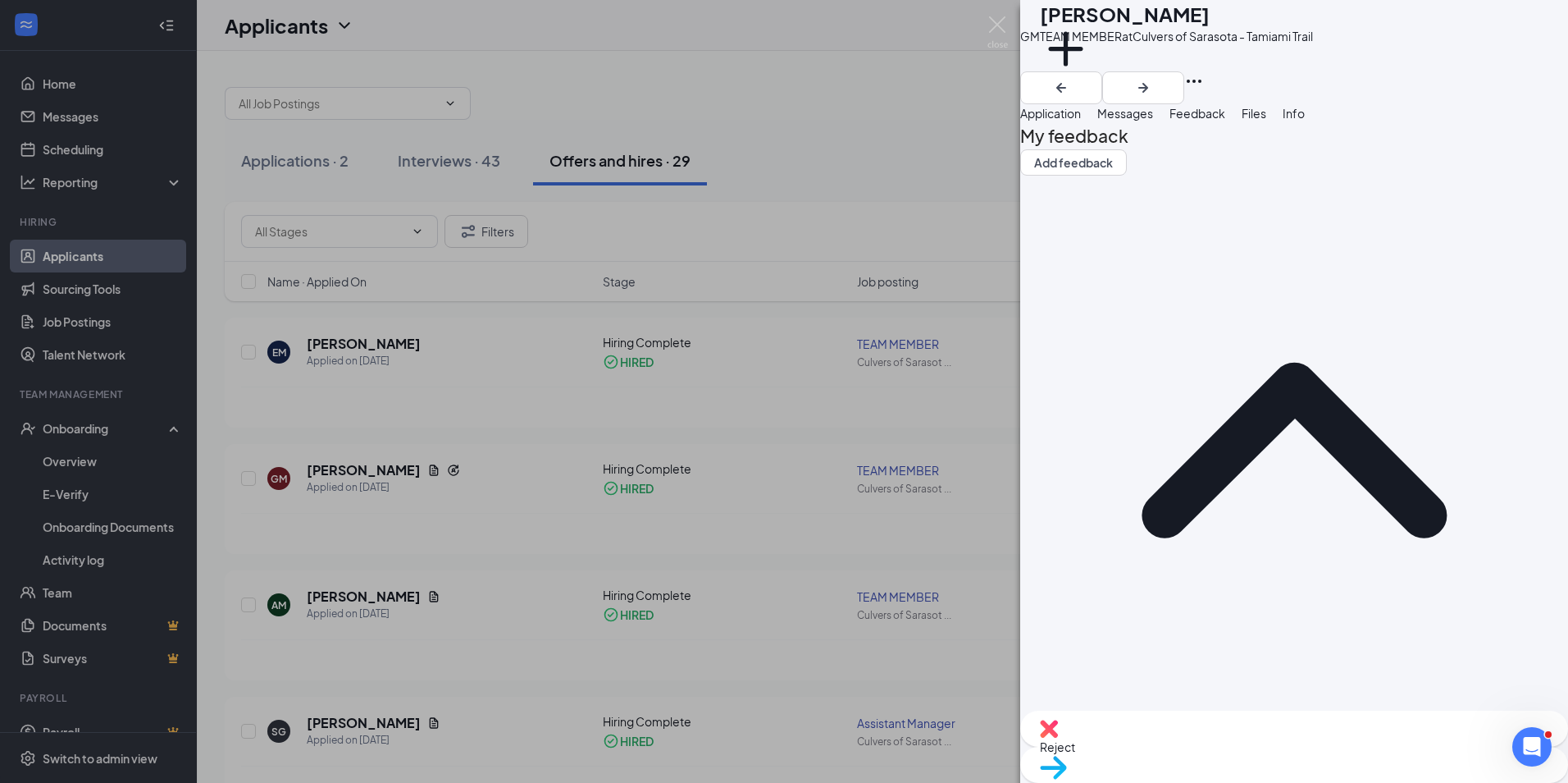
click at [1080, 122] on button "Application" at bounding box center [1050, 113] width 60 height 18
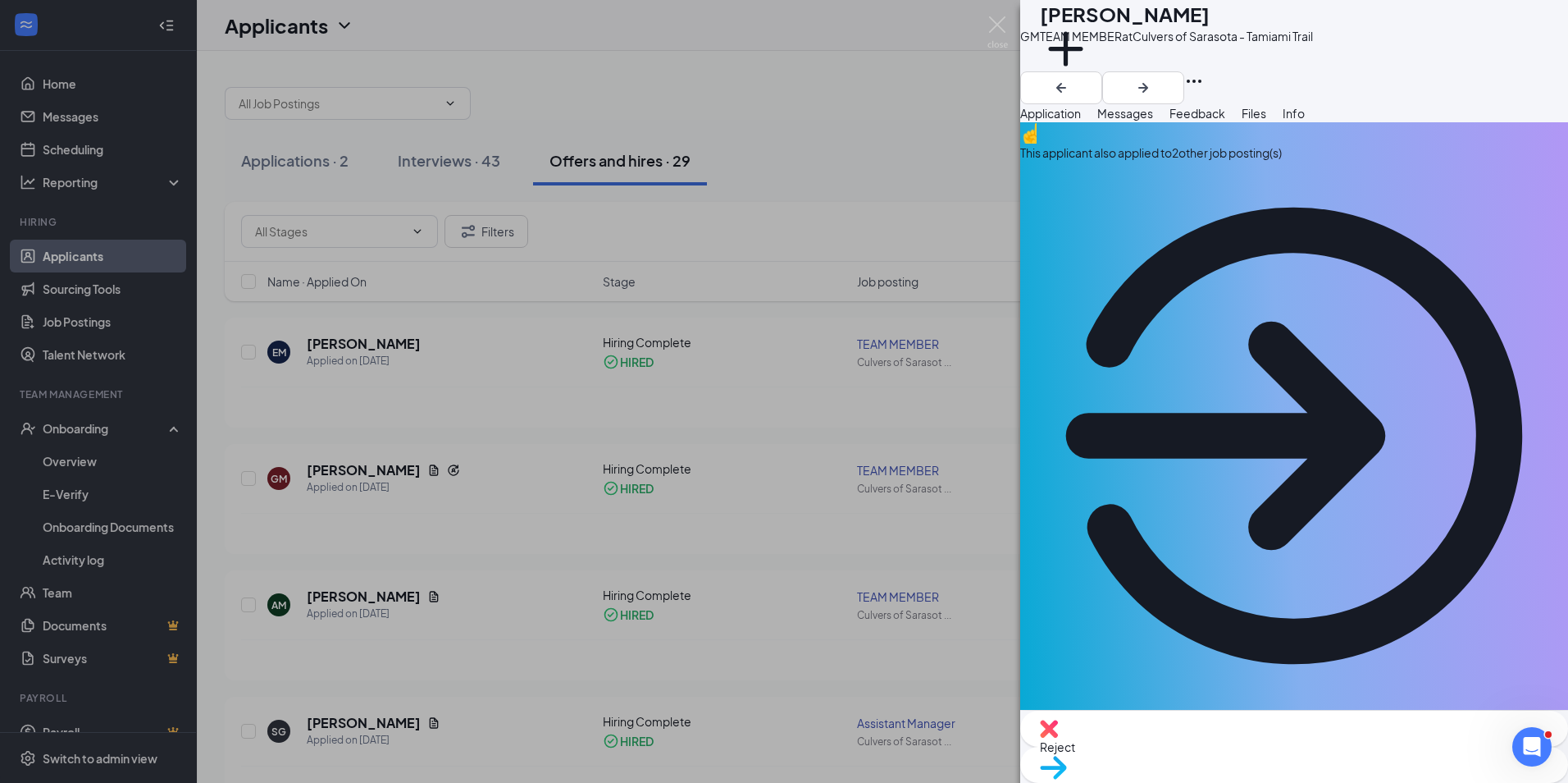
click at [1266, 122] on button "Files" at bounding box center [1253, 113] width 24 height 18
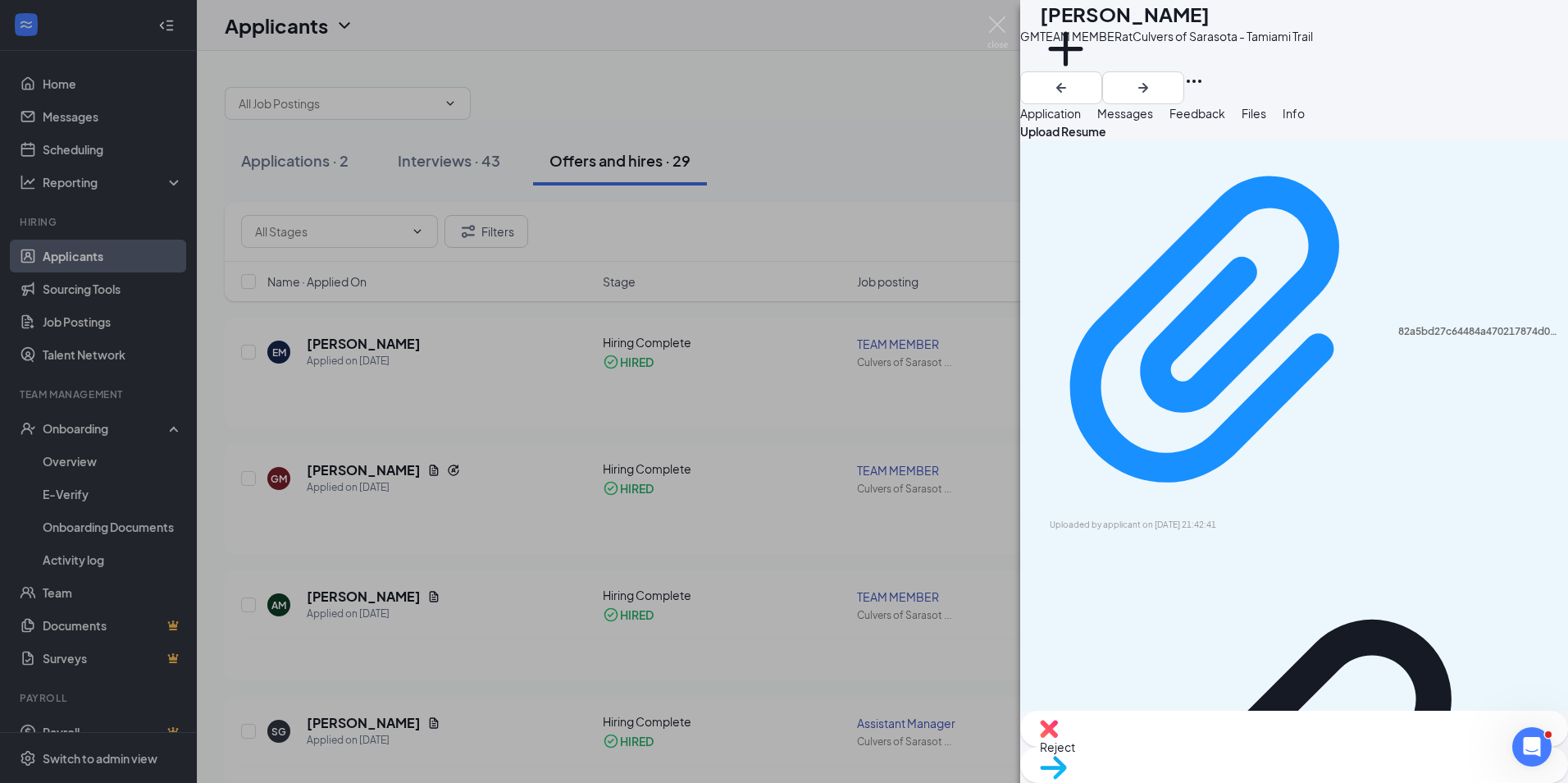
click at [1304, 121] on span "Info" at bounding box center [1294, 113] width 23 height 15
